Goal: Information Seeking & Learning: Learn about a topic

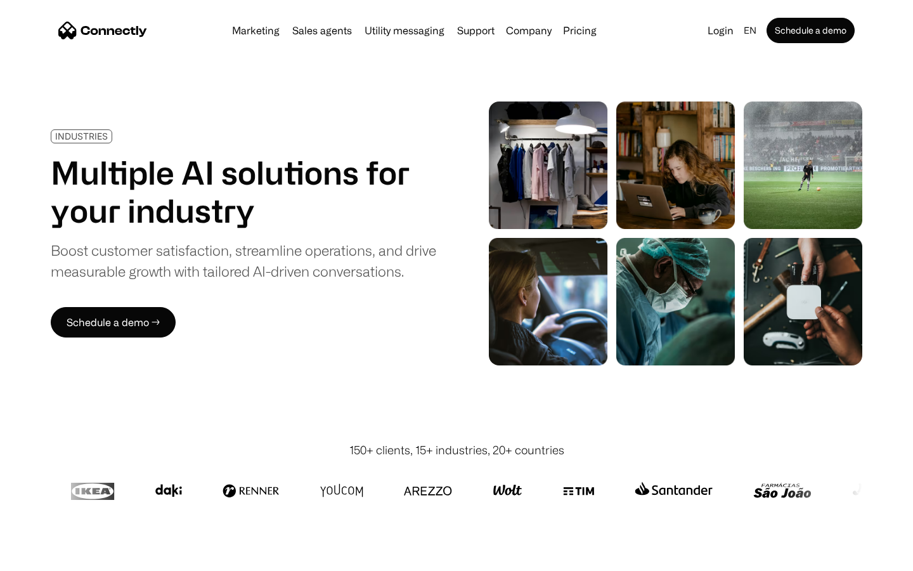
scroll to position [3591, 0]
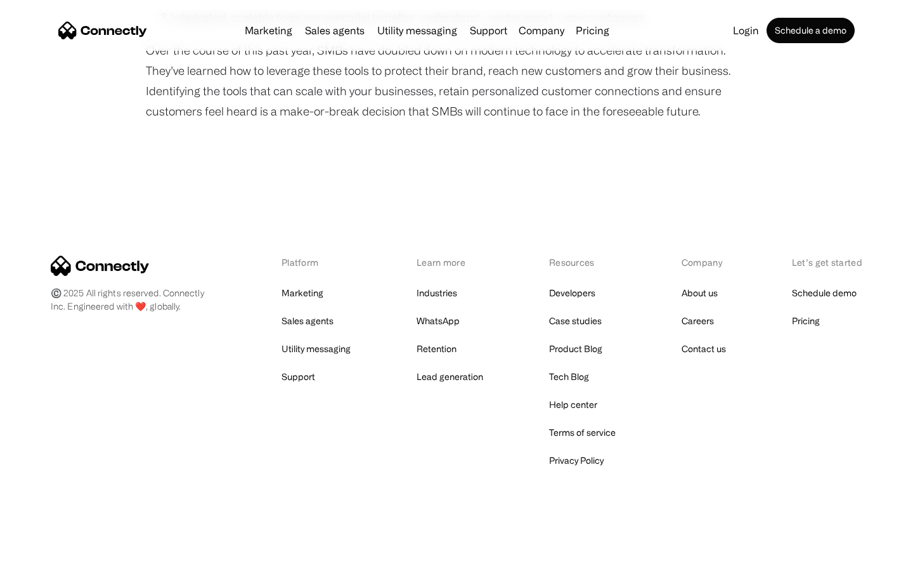
scroll to position [1087, 0]
